Goal: Information Seeking & Learning: Check status

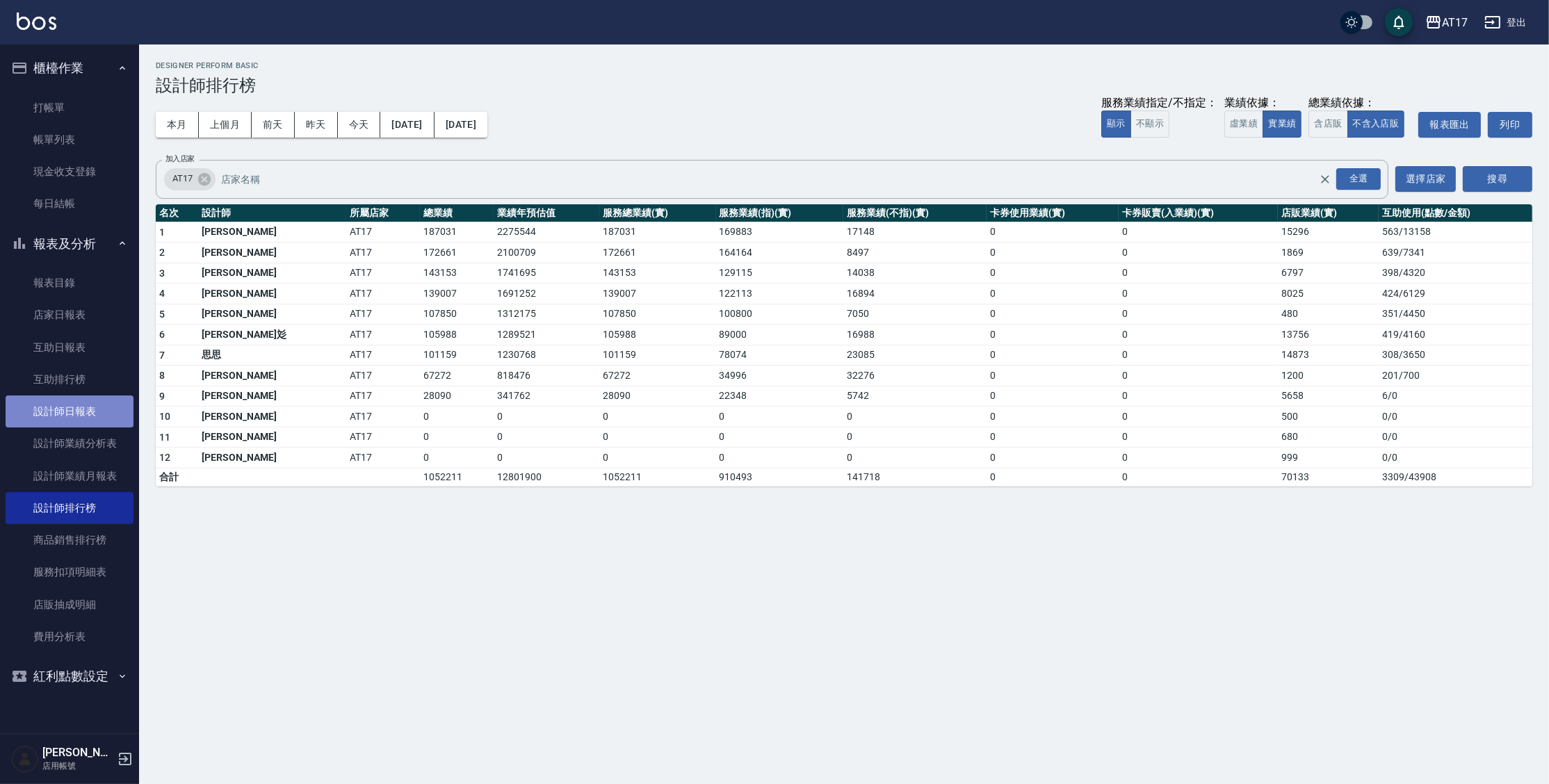
click at [65, 414] on link "設計師日報表" at bounding box center [69, 411] width 128 height 32
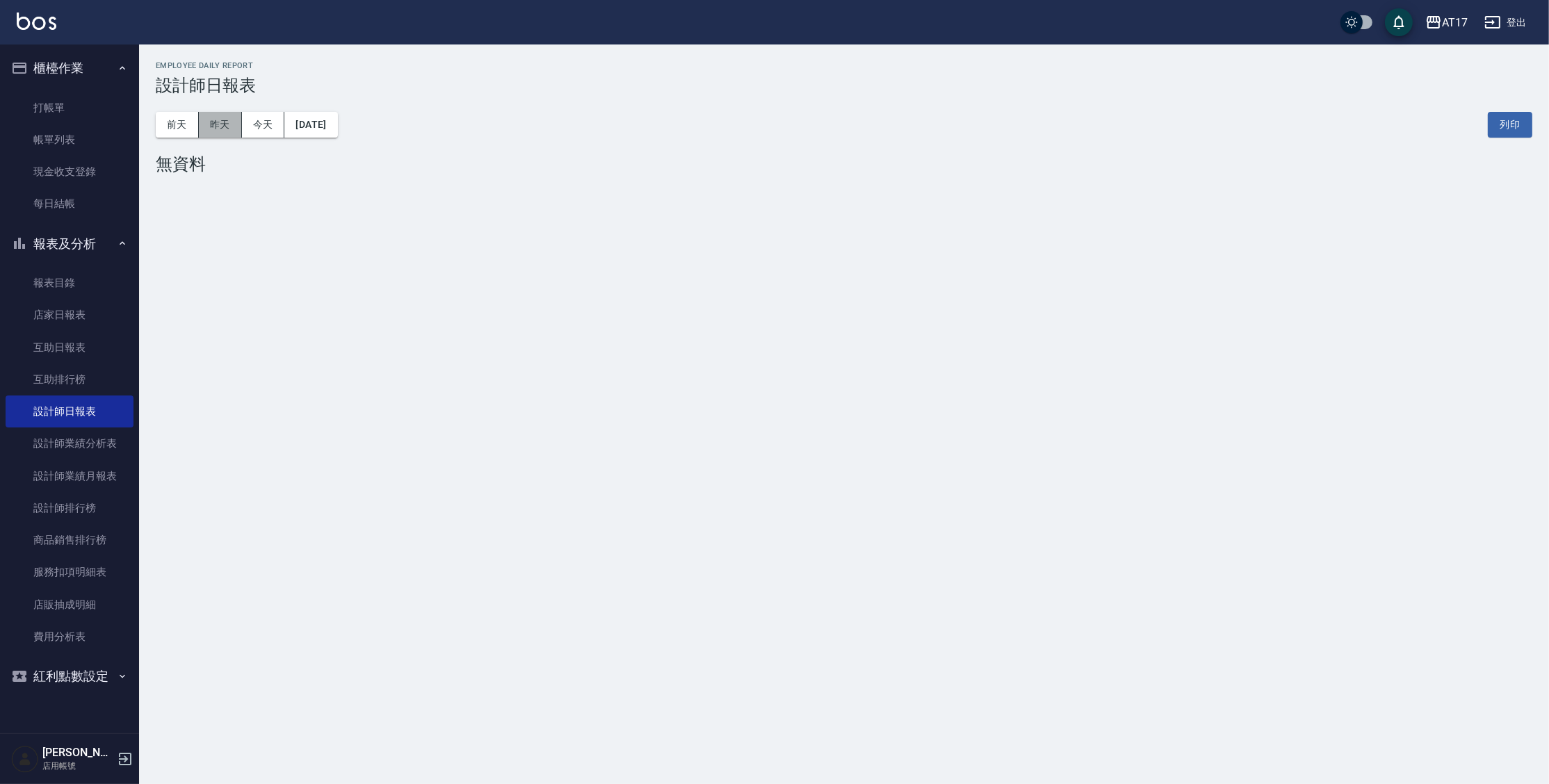
drag, startPoint x: 219, startPoint y: 125, endPoint x: 245, endPoint y: 125, distance: 26.0
click at [219, 125] on button "昨天" at bounding box center [221, 124] width 43 height 26
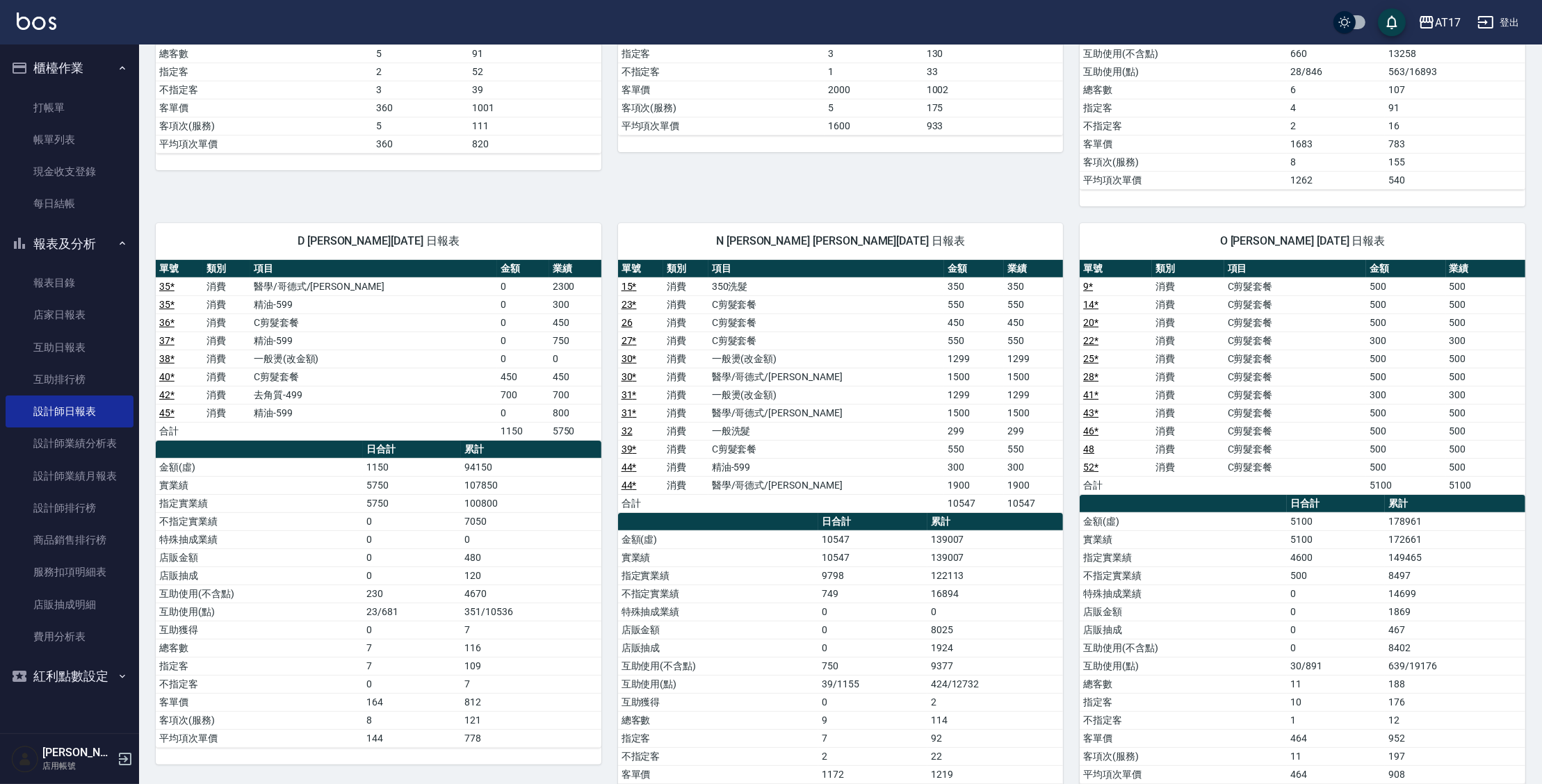
scroll to position [471, 0]
drag, startPoint x: 1394, startPoint y: 624, endPoint x: 1429, endPoint y: 623, distance: 35.0
click at [1426, 623] on td "467" at bounding box center [1455, 629] width 141 height 18
click at [1429, 623] on td "467" at bounding box center [1455, 629] width 141 height 18
drag, startPoint x: 1429, startPoint y: 623, endPoint x: 1375, endPoint y: 594, distance: 61.3
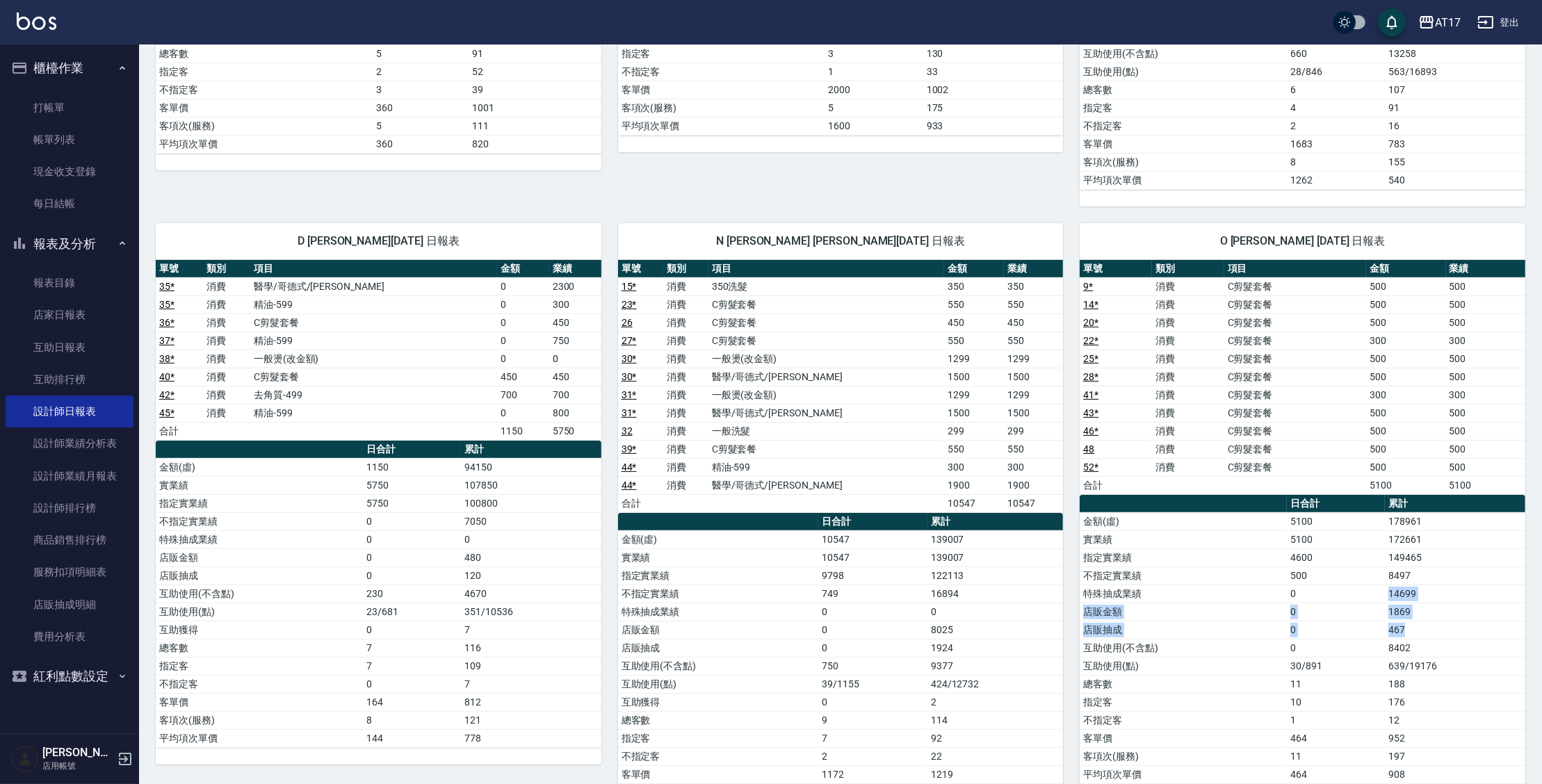
click at [1375, 594] on tbody "金額(虛) 5100 178961 實業績 5100 172661 指定實業績 4600 149465 不指定實業績 500 8497 特殊抽成業績 0 14…" at bounding box center [1302, 648] width 445 height 271
click at [1375, 592] on td "0" at bounding box center [1336, 593] width 98 height 18
drag, startPoint x: 1378, startPoint y: 588, endPoint x: 1411, endPoint y: 625, distance: 49.6
click at [1408, 628] on tbody "金額(虛) 5100 178961 實業績 5100 172661 指定實業績 4600 149465 不指定實業績 500 8497 特殊抽成業績 0 14…" at bounding box center [1302, 648] width 445 height 271
click at [1411, 625] on td "467" at bounding box center [1455, 629] width 141 height 18
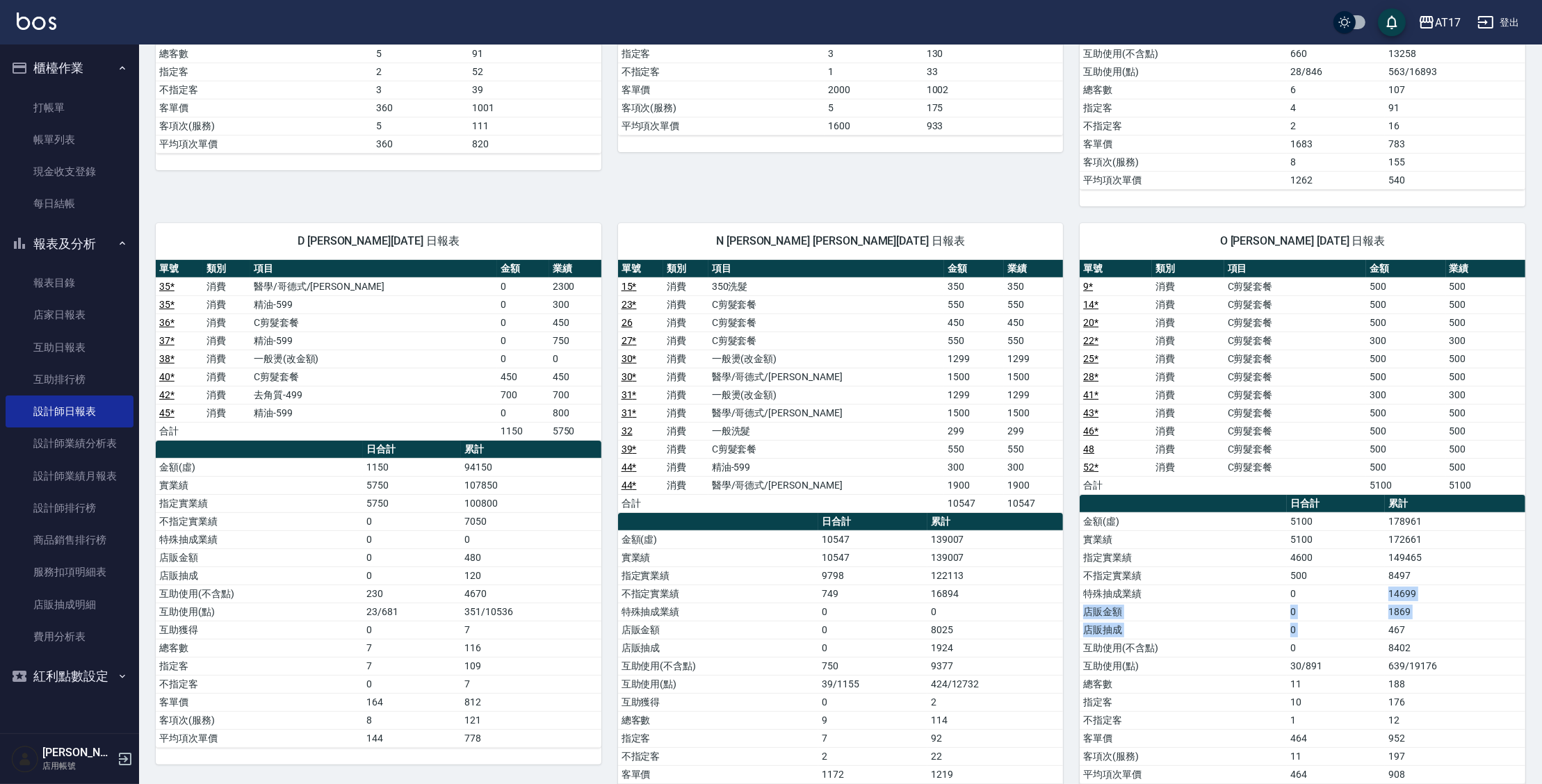
drag, startPoint x: 1417, startPoint y: 617, endPoint x: 1358, endPoint y: 584, distance: 67.6
click at [1358, 584] on tbody "金額(虛) 5100 178961 實業績 5100 172661 指定實業績 4600 149465 不指定實業績 500 8497 特殊抽成業績 0 14…" at bounding box center [1302, 648] width 445 height 271
click at [1358, 588] on td "0" at bounding box center [1336, 593] width 98 height 18
drag, startPoint x: 1365, startPoint y: 596, endPoint x: 1421, endPoint y: 609, distance: 57.5
click at [1419, 609] on tbody "金額(虛) 5100 178961 實業績 5100 172661 指定實業績 4600 149465 不指定實業績 500 8497 特殊抽成業績 0 14…" at bounding box center [1302, 648] width 445 height 271
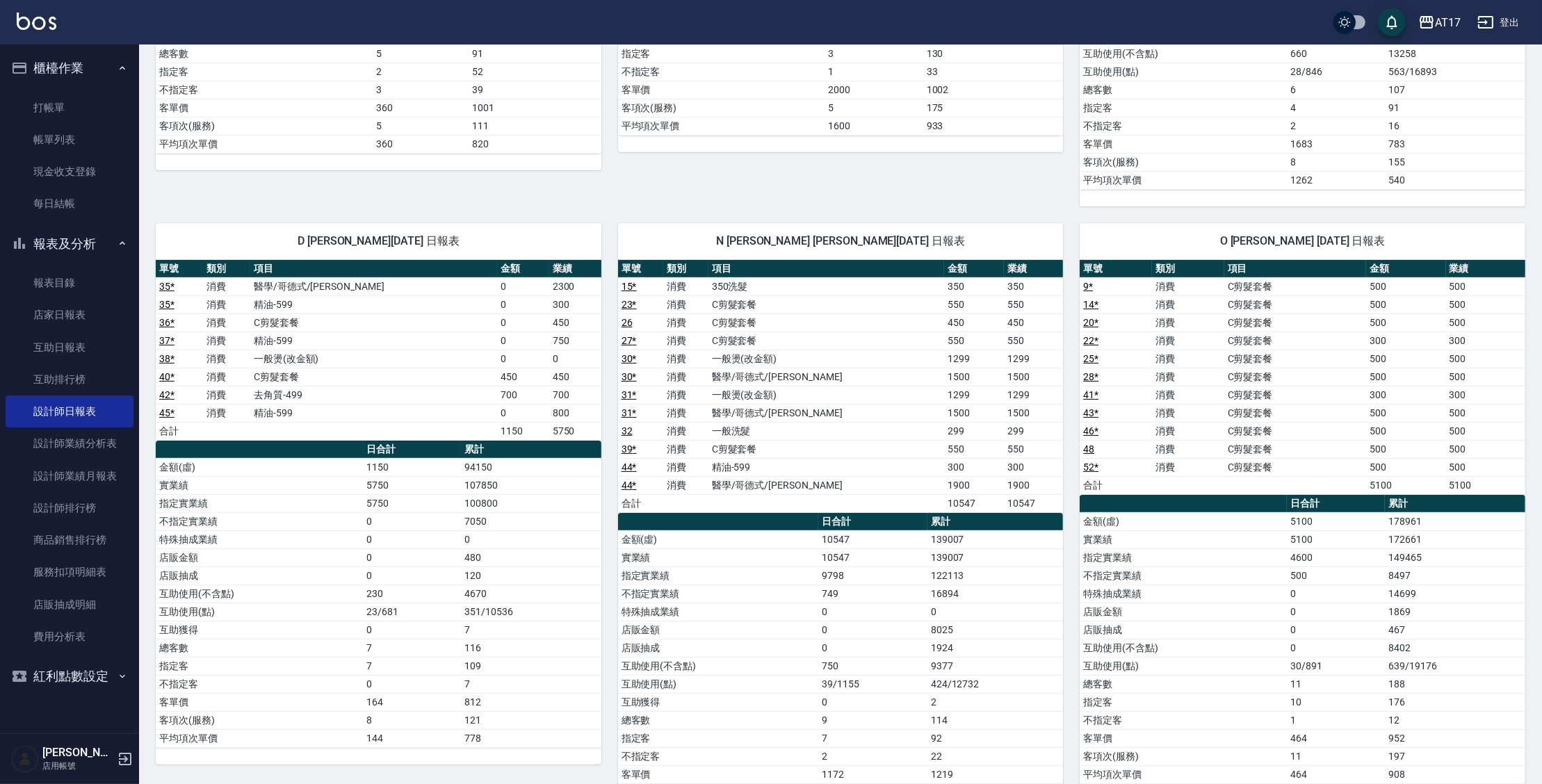
click at [1425, 611] on td "1869" at bounding box center [1455, 611] width 141 height 18
drag, startPoint x: 1425, startPoint y: 611, endPoint x: 1370, endPoint y: 602, distance: 55.7
click at [1370, 602] on tr "店販金額 0 1869" at bounding box center [1302, 611] width 445 height 18
click at [1370, 602] on td "0" at bounding box center [1336, 611] width 98 height 18
drag, startPoint x: 1373, startPoint y: 600, endPoint x: 1450, endPoint y: 666, distance: 101.4
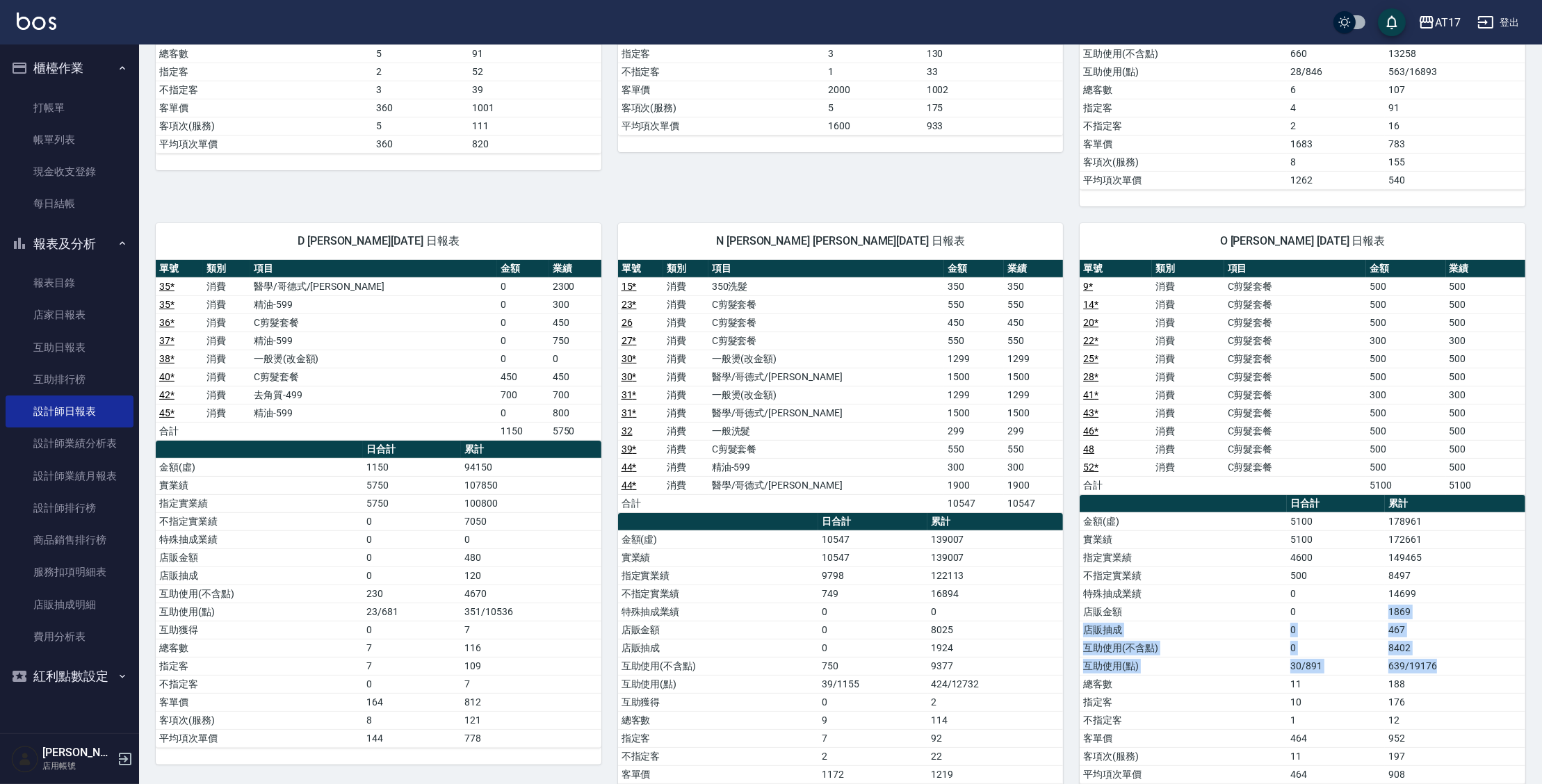
click at [1450, 666] on tbody "金額(虛) 5100 178961 實業績 5100 172661 指定實業績 4600 149465 不指定實業績 500 8497 特殊抽成業績 0 14…" at bounding box center [1302, 648] width 445 height 271
click at [1450, 666] on td "639/19176" at bounding box center [1455, 666] width 141 height 18
drag, startPoint x: 1448, startPoint y: 610, endPoint x: 1386, endPoint y: 588, distance: 65.8
click at [1389, 590] on tbody "金額(虛) 5100 178961 實業績 5100 172661 指定實業績 4600 149465 不指定實業績 500 8497 特殊抽成業績 0 14…" at bounding box center [1302, 648] width 445 height 271
click at [1386, 588] on td "14699" at bounding box center [1455, 593] width 141 height 18
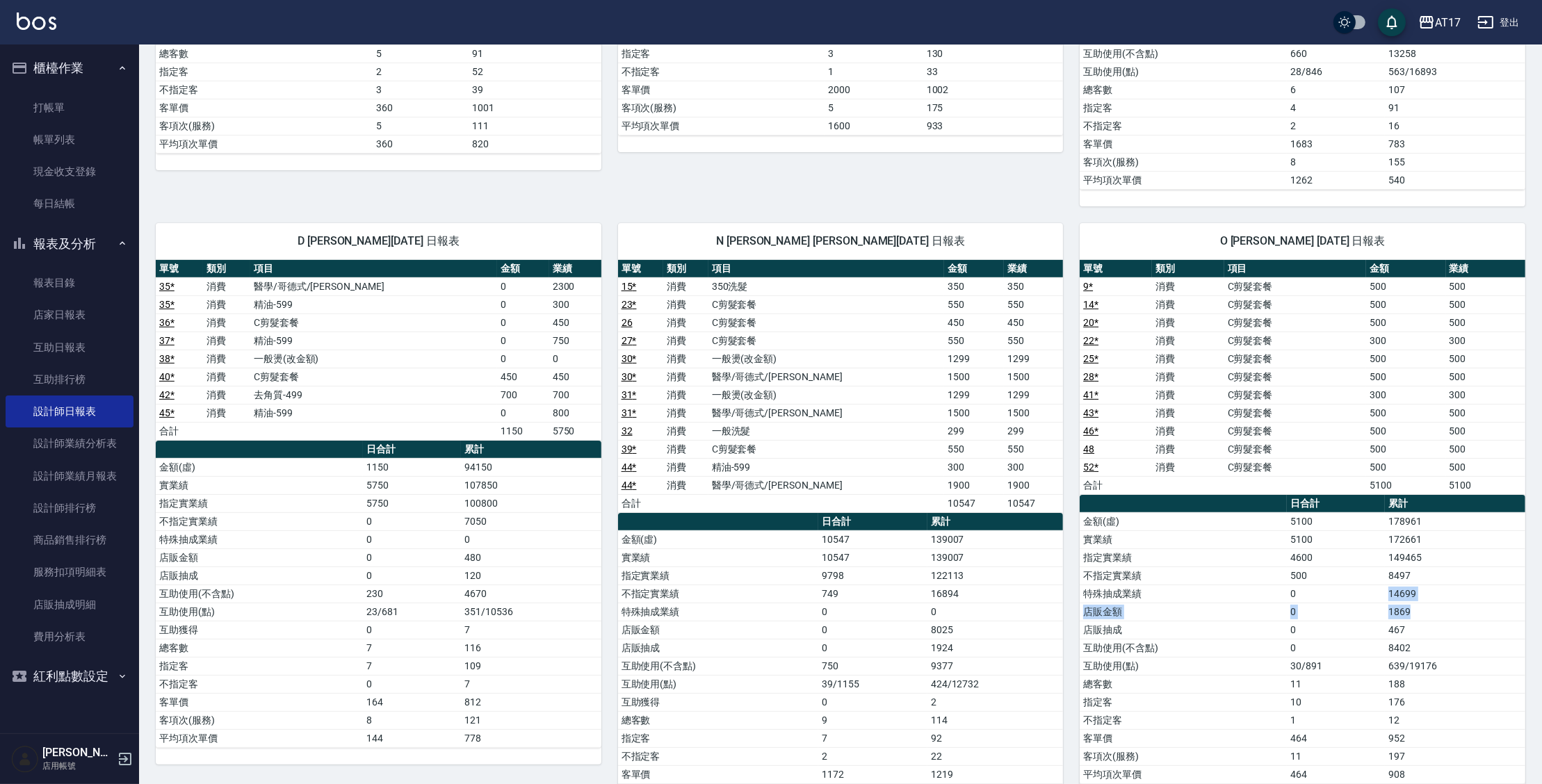
drag, startPoint x: 1386, startPoint y: 588, endPoint x: 1396, endPoint y: 600, distance: 15.6
click at [1394, 599] on tbody "金額(虛) 5100 178961 實業績 5100 172661 指定實業績 4600 149465 不指定實業績 500 8497 特殊抽成業績 0 14…" at bounding box center [1302, 648] width 445 height 271
click at [1399, 602] on td "1869" at bounding box center [1455, 611] width 141 height 18
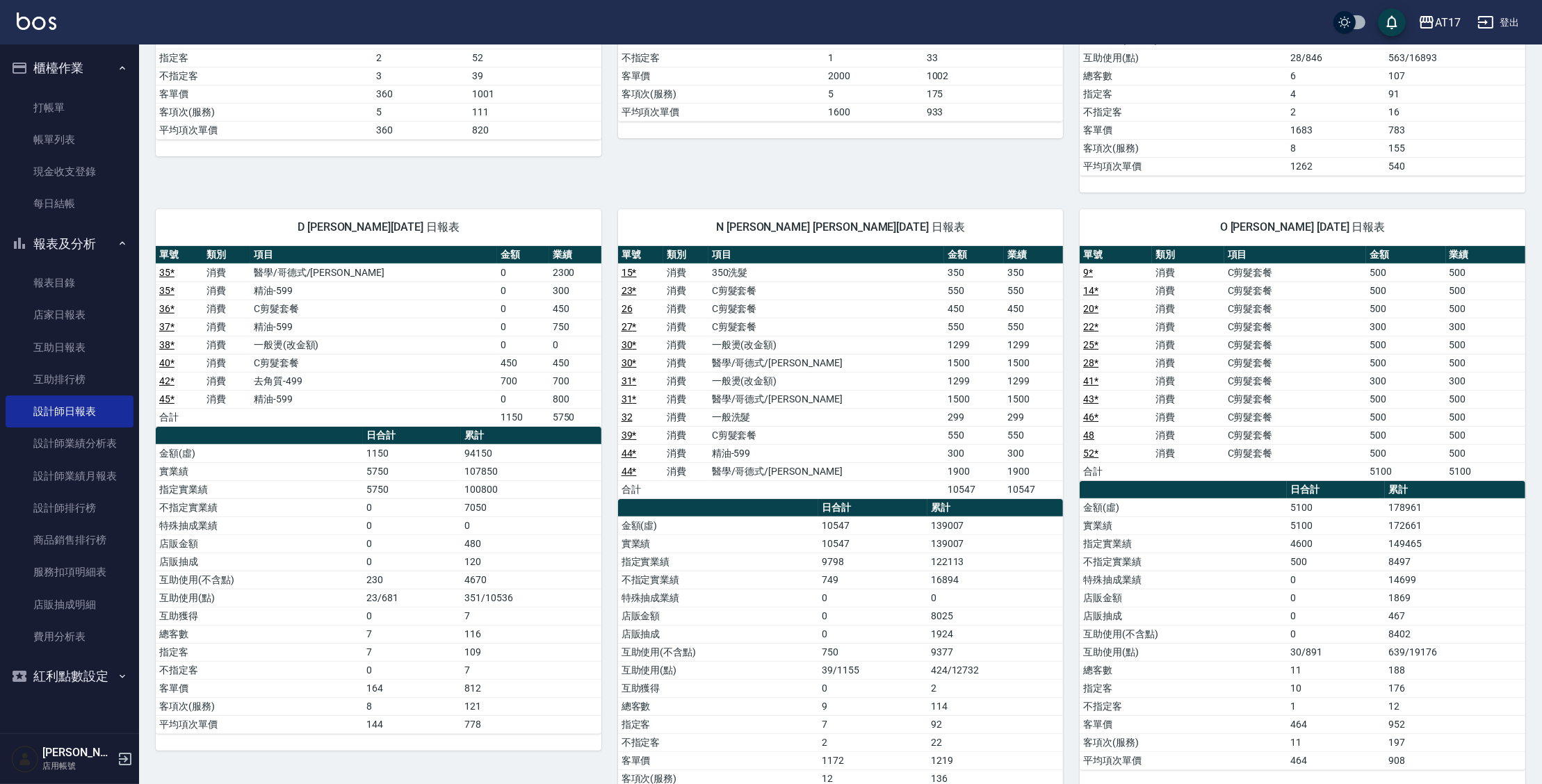
scroll to position [820, 0]
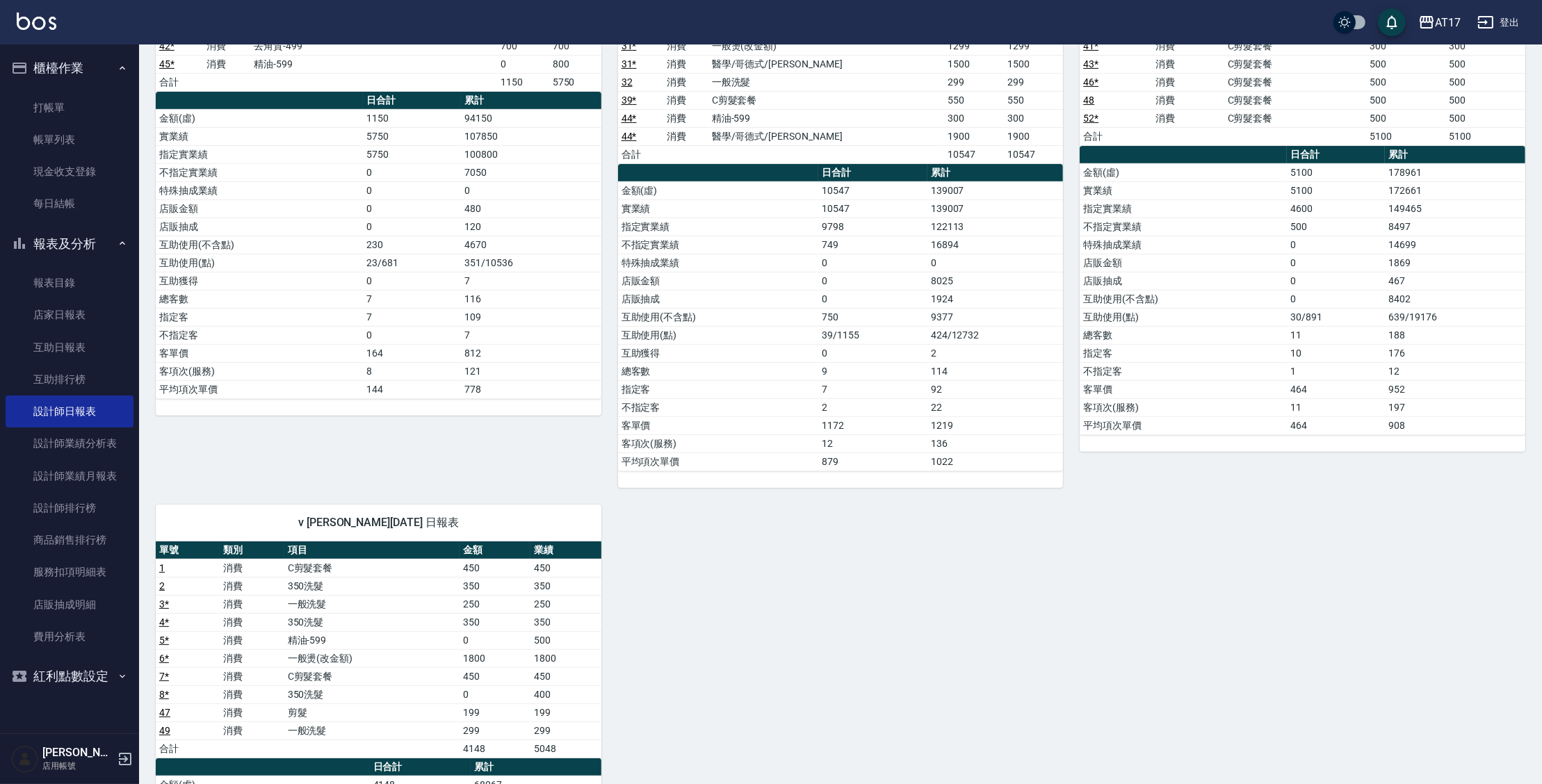
drag, startPoint x: 1538, startPoint y: 547, endPoint x: 1533, endPoint y: 526, distance: 21.6
click at [1533, 526] on div "AT17 2025-09-24 設計師日報表 列印時間： 2025-09-25-03:37 Employee Daily Report 設計師日報表 前天 昨…" at bounding box center [840, 161] width 1403 height 1874
drag, startPoint x: 1368, startPoint y: 222, endPoint x: 1445, endPoint y: 221, distance: 77.0
click at [1445, 221] on tr "不指定實業績 500 8497" at bounding box center [1302, 226] width 445 height 18
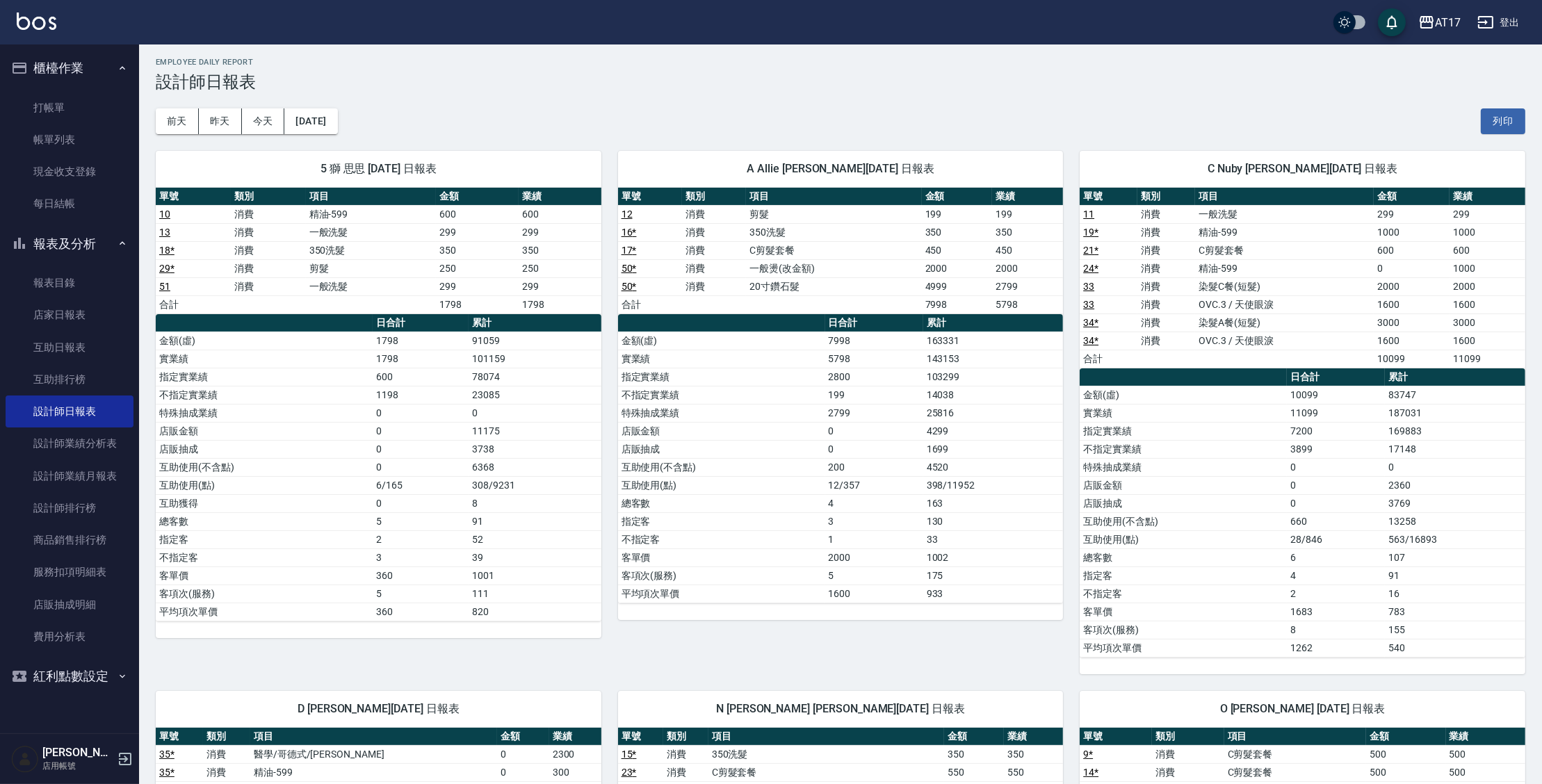
scroll to position [0, 0]
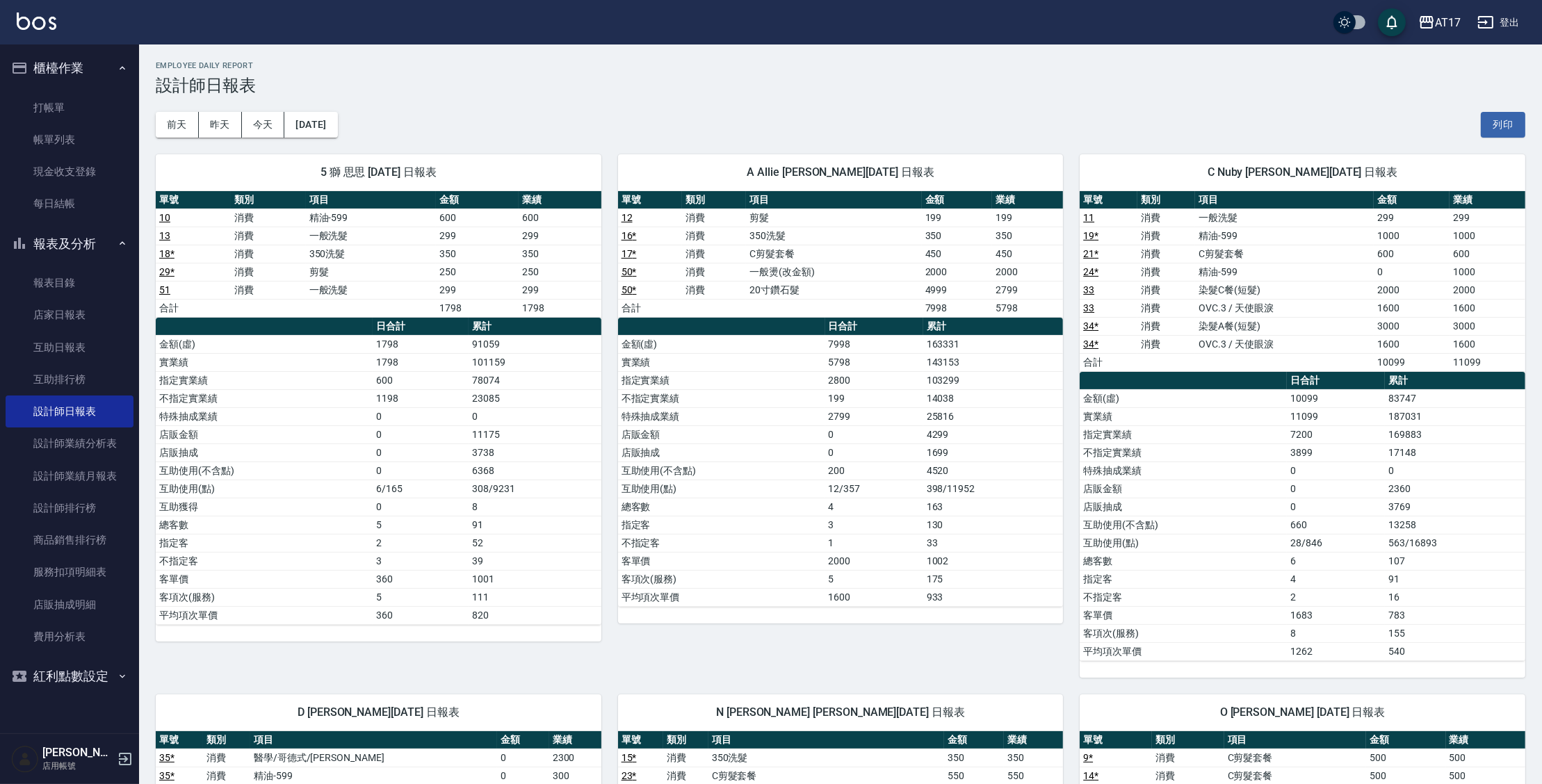
click at [1347, 415] on td "11099" at bounding box center [1336, 416] width 98 height 18
click at [190, 133] on button "前天" at bounding box center [177, 124] width 43 height 26
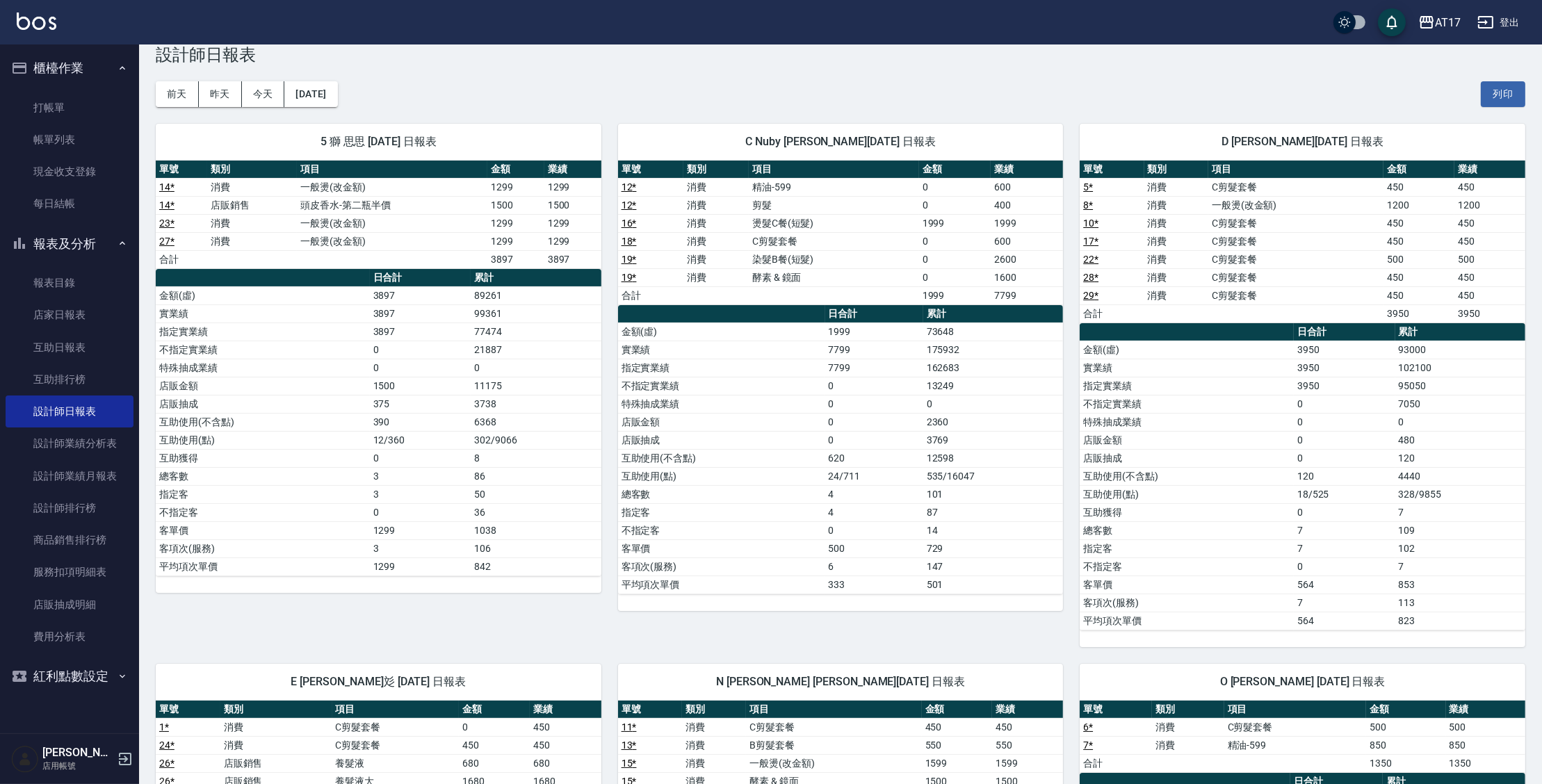
scroll to position [25, 0]
